Goal: Task Accomplishment & Management: Use online tool/utility

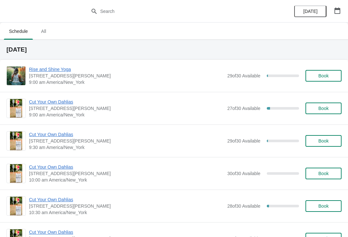
click at [210, 88] on div "Rise and Shine Yoga 4 Jacobs Lane Norwell, MA 02061 9:00 am America/New_York 29…" at bounding box center [174, 76] width 348 height 32
click at [194, 78] on span "[STREET_ADDRESS][PERSON_NAME]" at bounding box center [126, 76] width 195 height 6
click at [63, 68] on span "Rise and Shine Yoga" at bounding box center [126, 69] width 195 height 6
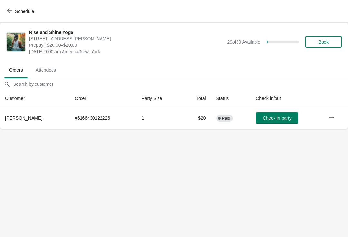
click at [282, 117] on span "Check in party" at bounding box center [277, 117] width 29 height 5
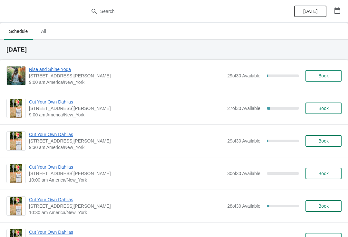
click at [66, 99] on span "Cut Your Own Dahlias" at bounding box center [126, 102] width 195 height 6
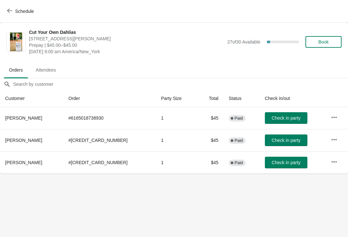
click at [291, 157] on button "Check in party" at bounding box center [286, 163] width 43 height 12
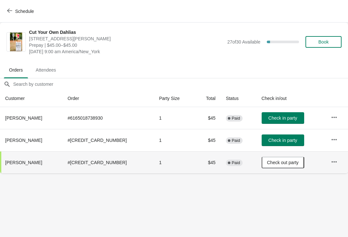
click at [10, 13] on icon "button" at bounding box center [9, 10] width 5 height 5
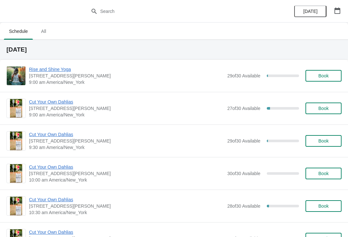
click at [45, 105] on span "Cut Your Own Dahlias" at bounding box center [126, 102] width 195 height 6
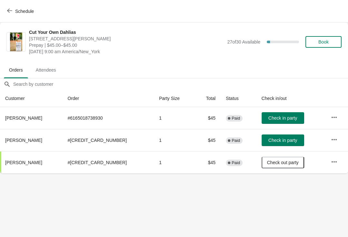
click at [9, 8] on icon "button" at bounding box center [9, 10] width 5 height 5
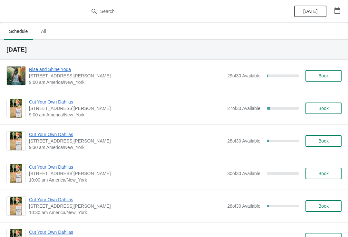
click at [42, 103] on span "Cut Your Own Dahlias" at bounding box center [126, 102] width 195 height 6
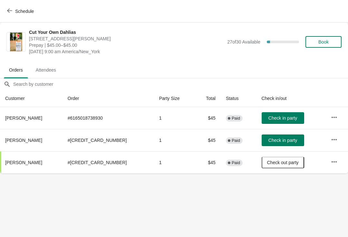
click at [289, 117] on span "Check in party" at bounding box center [283, 117] width 29 height 5
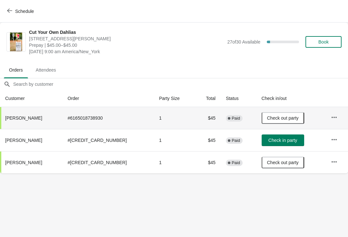
click at [297, 145] on button "Check in party" at bounding box center [283, 141] width 43 height 12
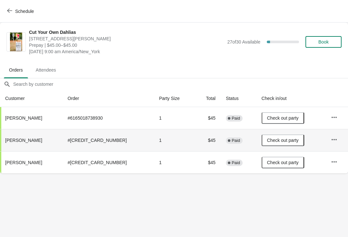
click at [14, 10] on span "Schedule" at bounding box center [20, 11] width 25 height 6
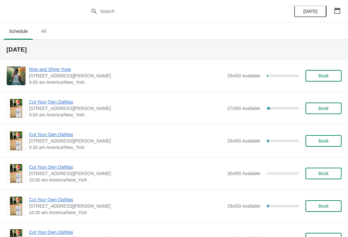
click at [65, 137] on span "Cut Your Own Dahlias" at bounding box center [126, 134] width 195 height 6
click at [58, 132] on span "Cut Your Own Dahlias" at bounding box center [126, 134] width 195 height 6
